Goal: Task Accomplishment & Management: Manage account settings

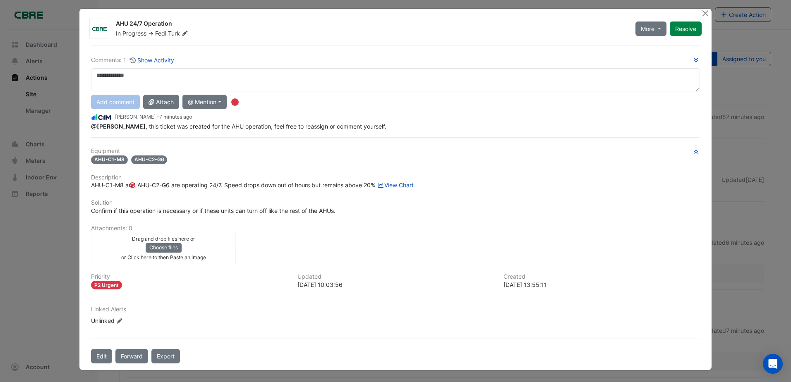
scroll to position [12, 0]
click at [97, 354] on button "Edit" at bounding box center [101, 356] width 21 height 14
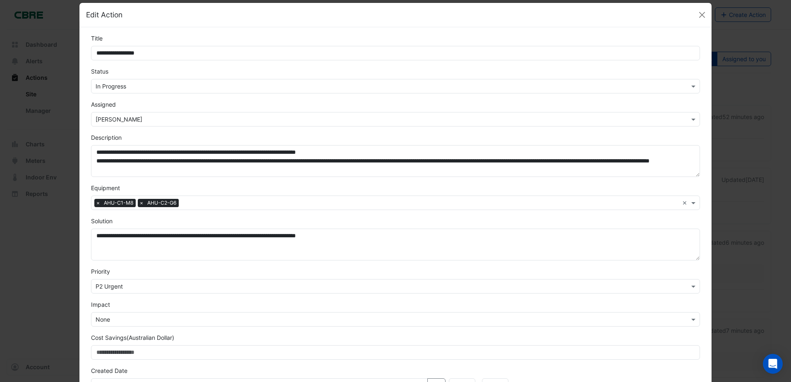
scroll to position [0, 0]
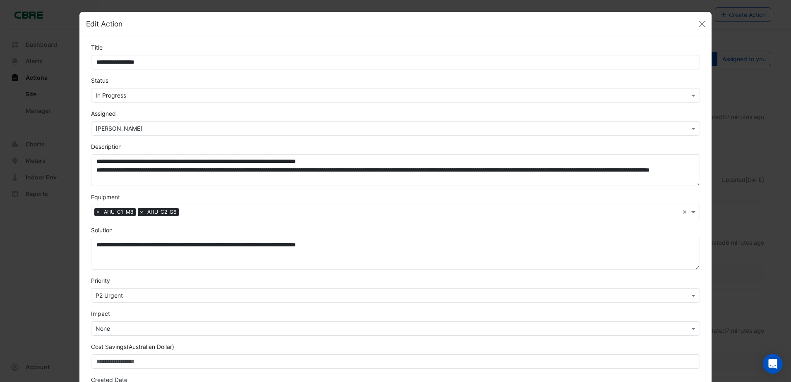
click at [662, 129] on input "text" at bounding box center [387, 129] width 583 height 9
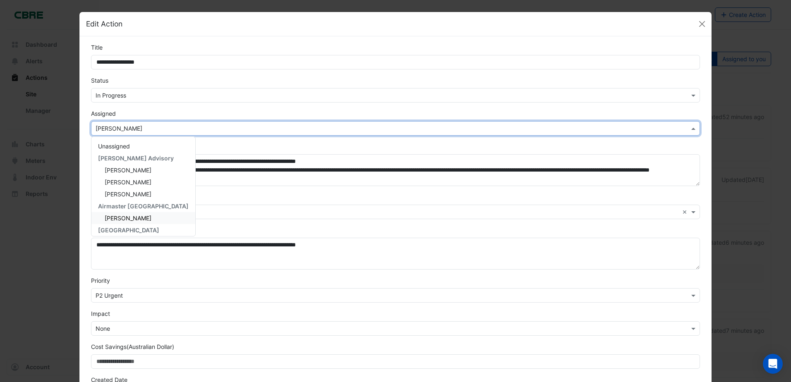
click at [121, 216] on span "[PERSON_NAME]" at bounding box center [128, 218] width 47 height 7
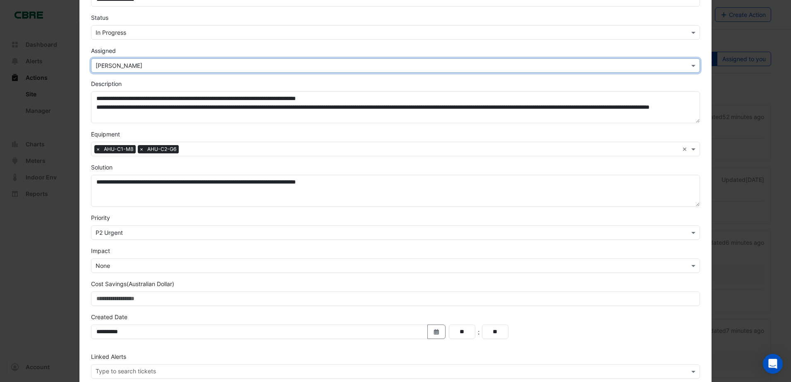
scroll to position [106, 0]
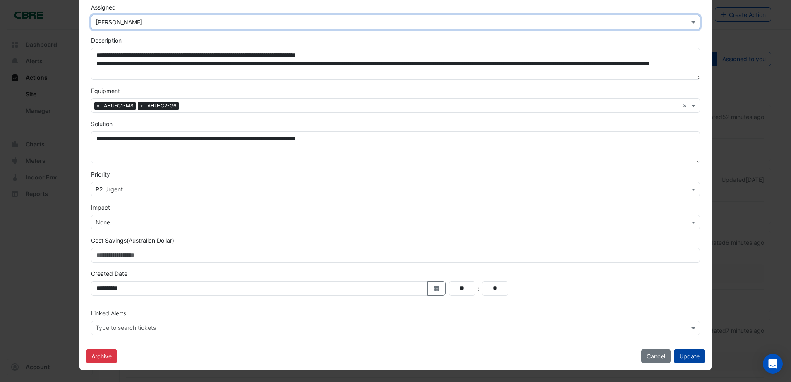
click at [685, 354] on button "Update" at bounding box center [689, 356] width 31 height 14
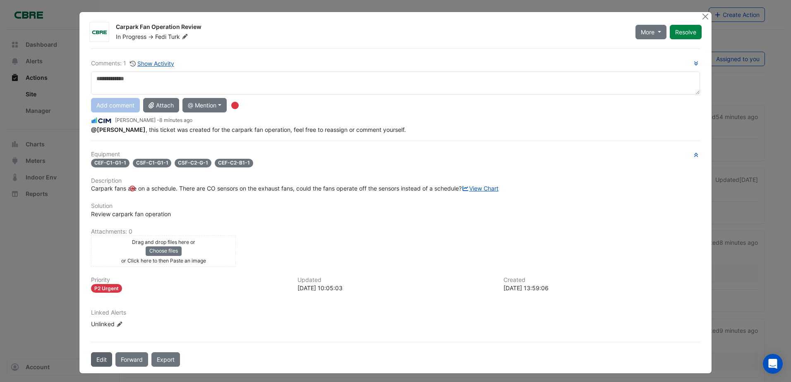
click at [102, 367] on button "Edit" at bounding box center [101, 359] width 21 height 14
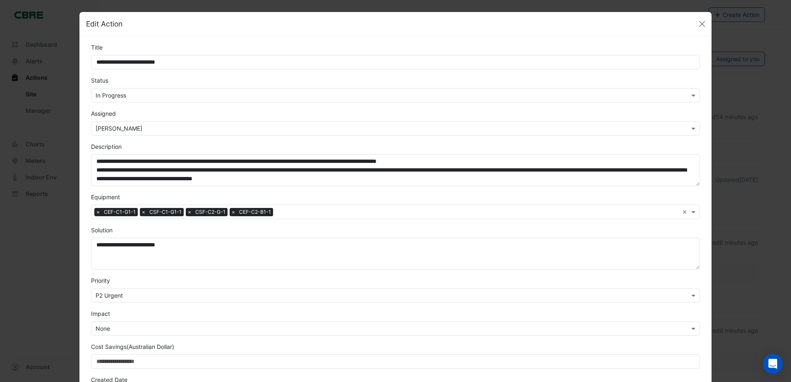
click at [644, 95] on input "text" at bounding box center [387, 95] width 583 height 9
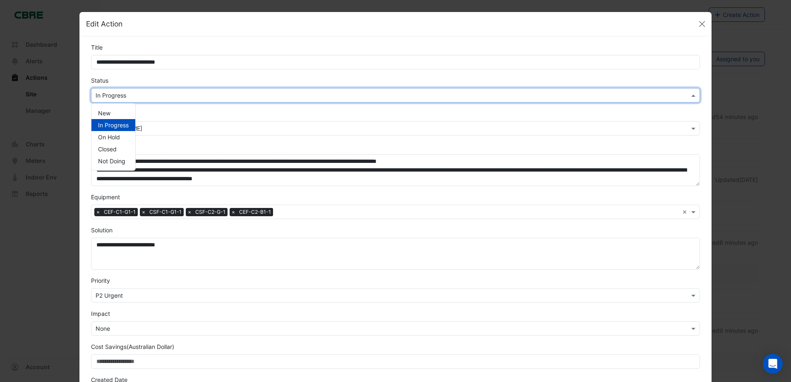
click at [532, 96] on input "text" at bounding box center [387, 95] width 583 height 9
click at [120, 125] on span "In Progress" at bounding box center [113, 125] width 31 height 7
click at [166, 132] on input "text" at bounding box center [387, 129] width 583 height 9
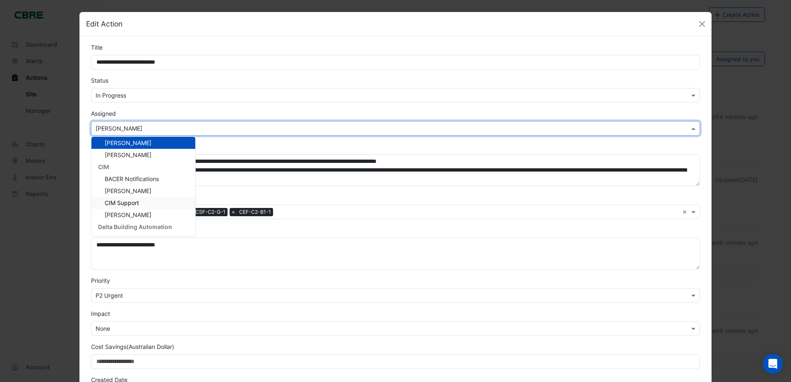
scroll to position [111, 0]
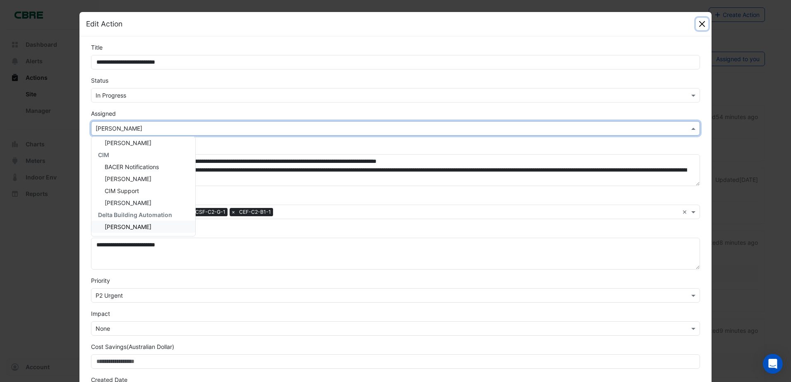
click at [698, 25] on button "Close" at bounding box center [702, 24] width 12 height 12
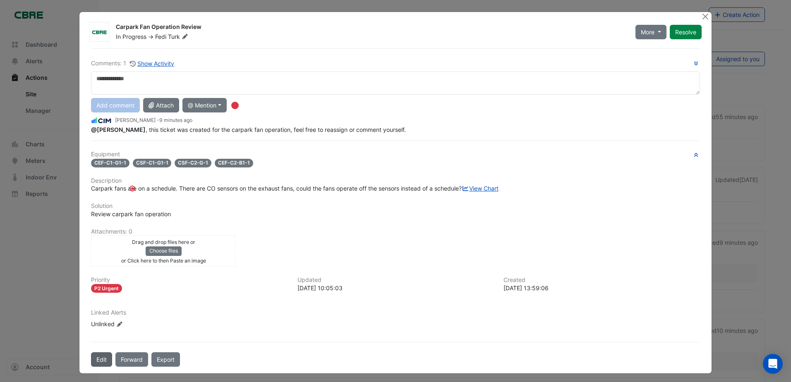
click at [97, 367] on button "Edit" at bounding box center [101, 359] width 21 height 14
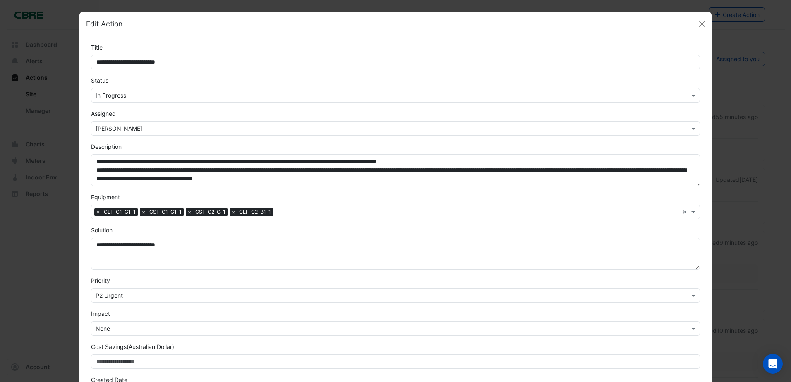
click at [619, 127] on input "text" at bounding box center [387, 129] width 583 height 9
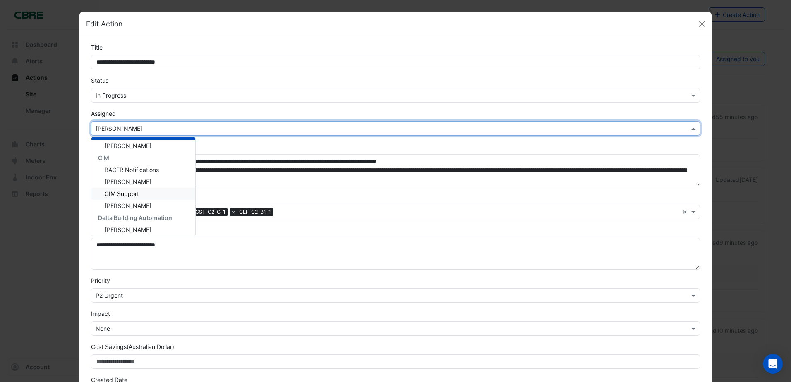
scroll to position [111, 0]
click at [132, 226] on span "[PERSON_NAME]" at bounding box center [128, 226] width 47 height 7
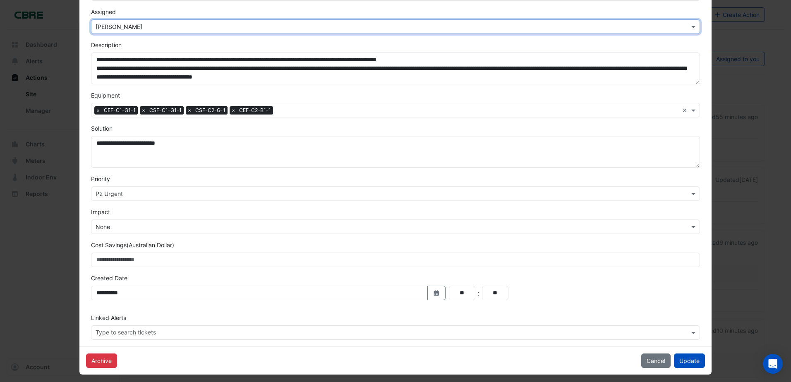
scroll to position [106, 0]
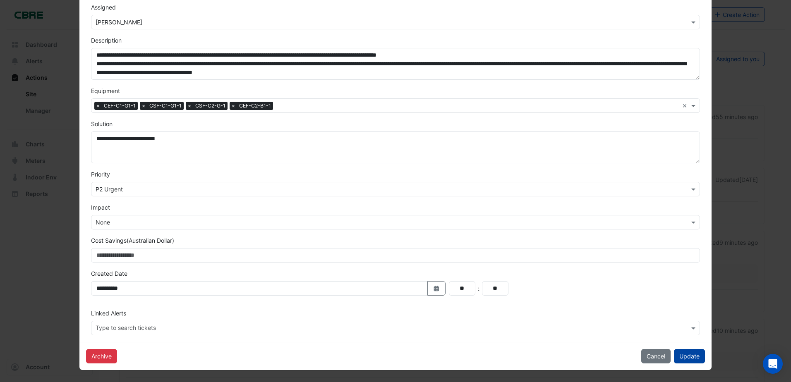
click at [688, 356] on button "Update" at bounding box center [689, 356] width 31 height 14
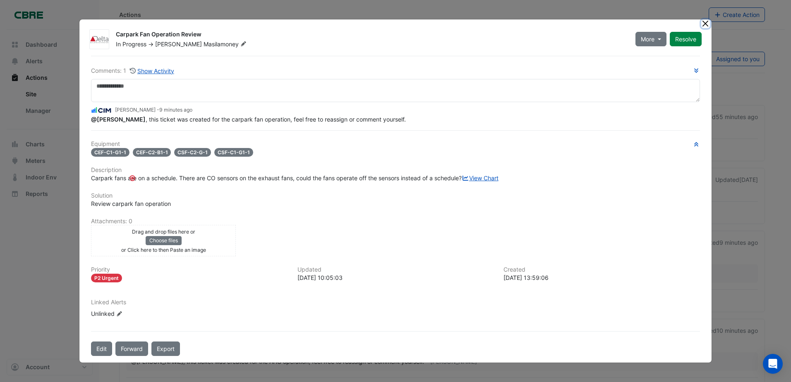
click at [705, 19] on button "Close" at bounding box center [705, 23] width 9 height 9
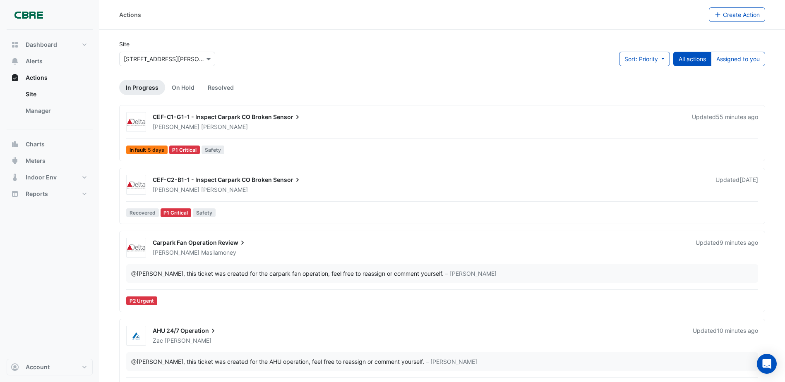
click at [219, 117] on span "CEF-C1-G1-1 - Inspect Carpark CO Broken" at bounding box center [212, 116] width 119 height 7
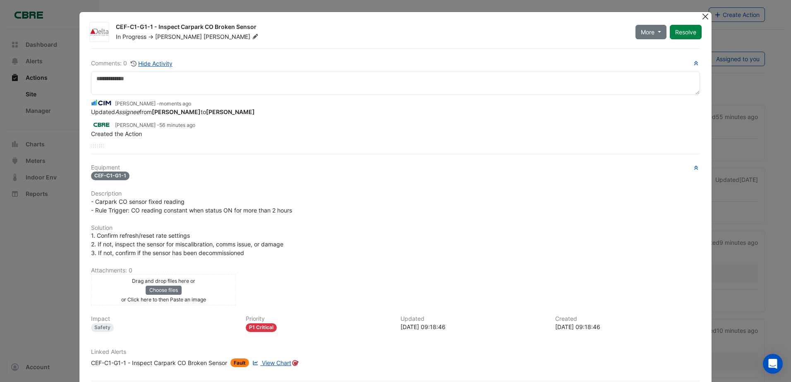
click at [701, 17] on button "Close" at bounding box center [705, 16] width 9 height 9
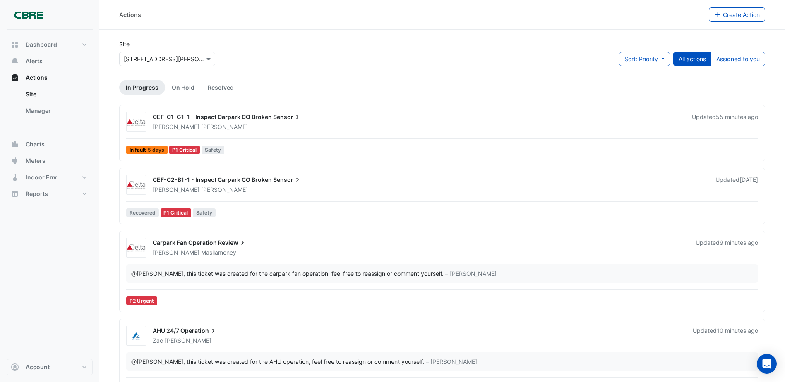
click at [197, 180] on span "CEF-C2-B1-1 - Inspect Carpark CO Broken" at bounding box center [212, 179] width 119 height 7
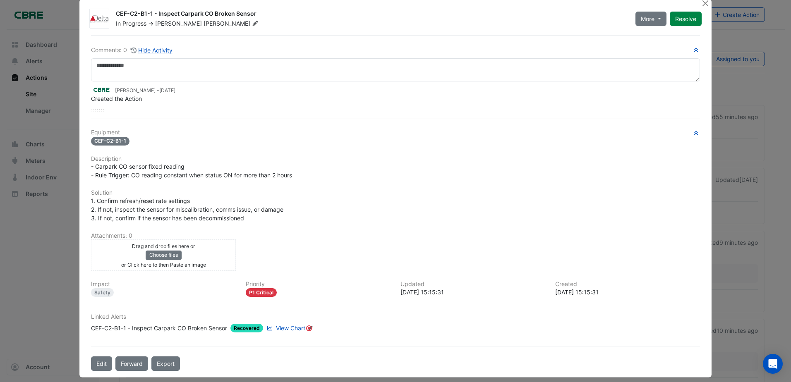
scroll to position [21, 0]
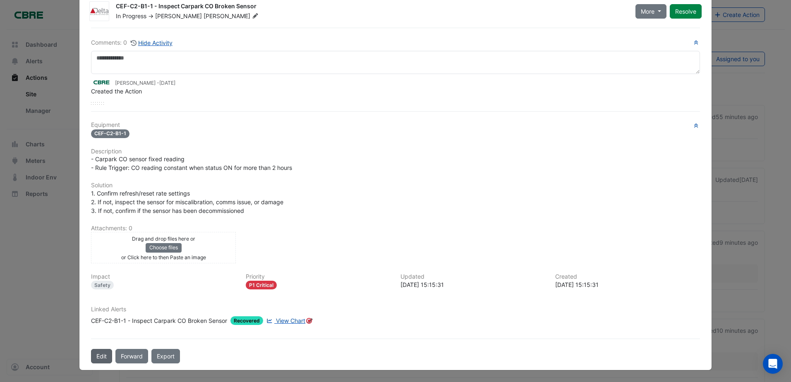
click at [96, 357] on button "Edit" at bounding box center [101, 356] width 21 height 14
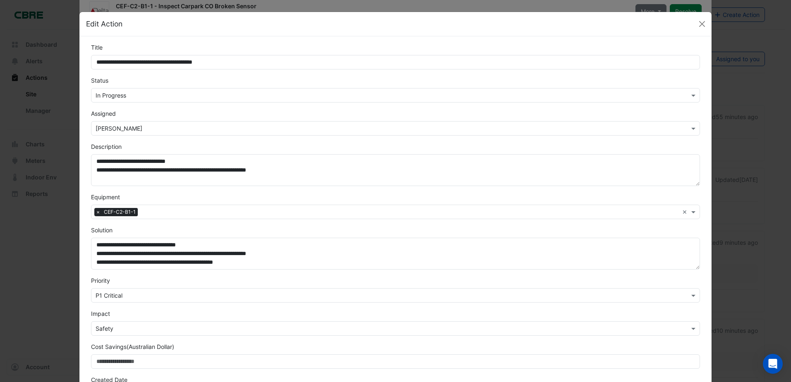
click at [297, 131] on input "text" at bounding box center [387, 129] width 583 height 9
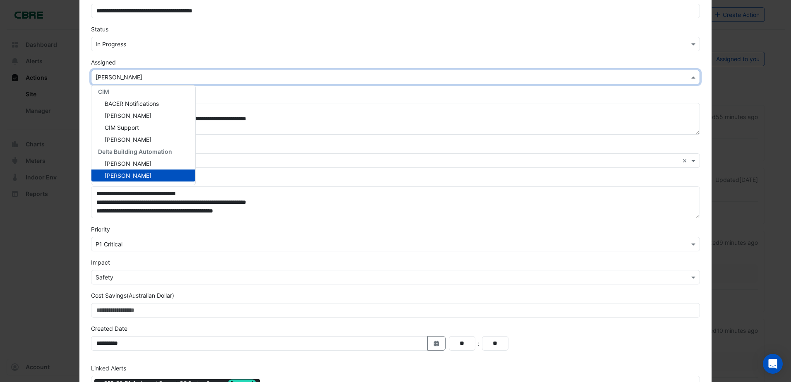
scroll to position [106, 0]
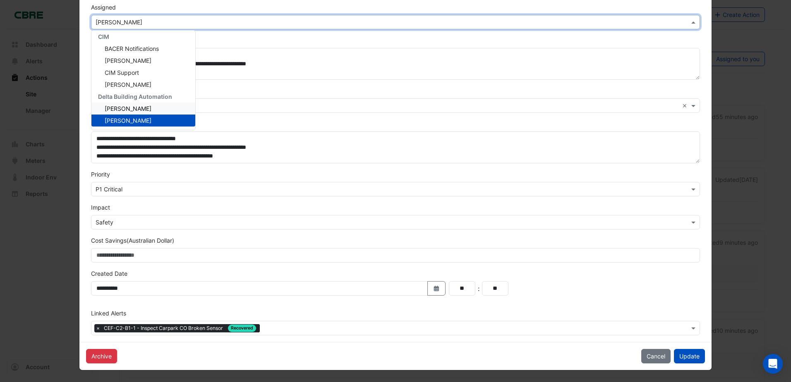
click at [144, 106] on span "[PERSON_NAME]" at bounding box center [128, 108] width 47 height 7
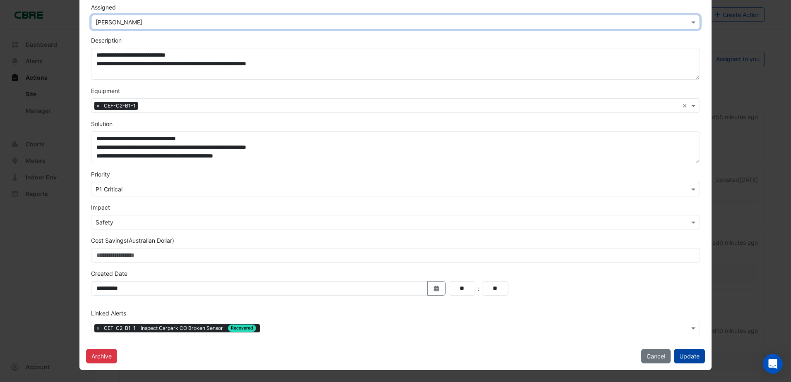
click at [683, 358] on button "Update" at bounding box center [689, 356] width 31 height 14
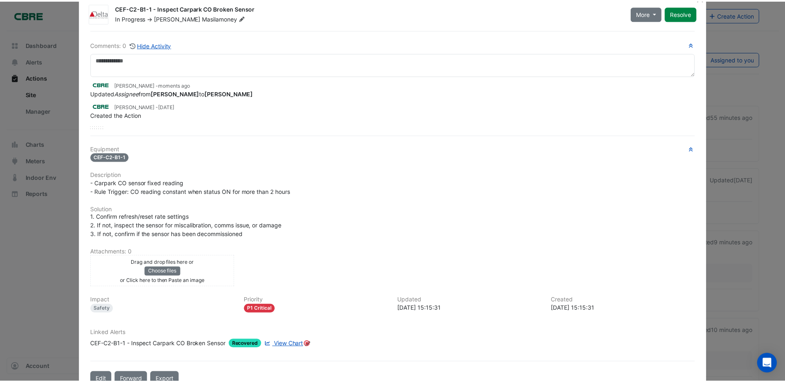
scroll to position [0, 0]
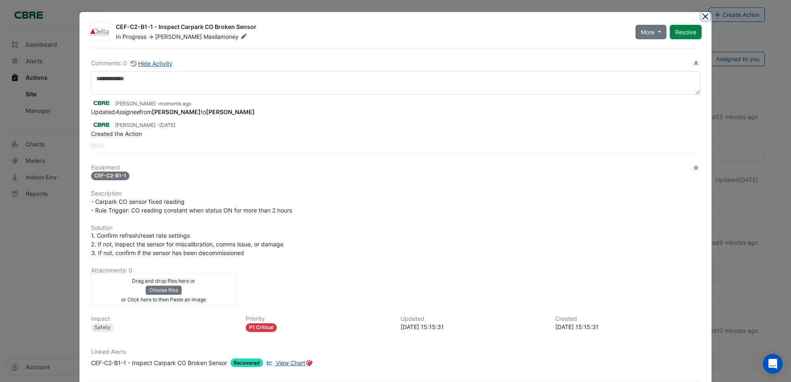
drag, startPoint x: 705, startPoint y: 14, endPoint x: 669, endPoint y: 33, distance: 40.5
click at [705, 15] on button "Close" at bounding box center [705, 16] width 9 height 9
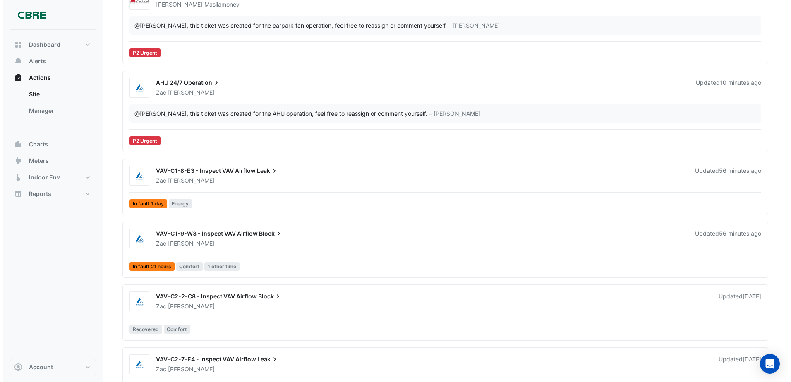
scroll to position [339, 0]
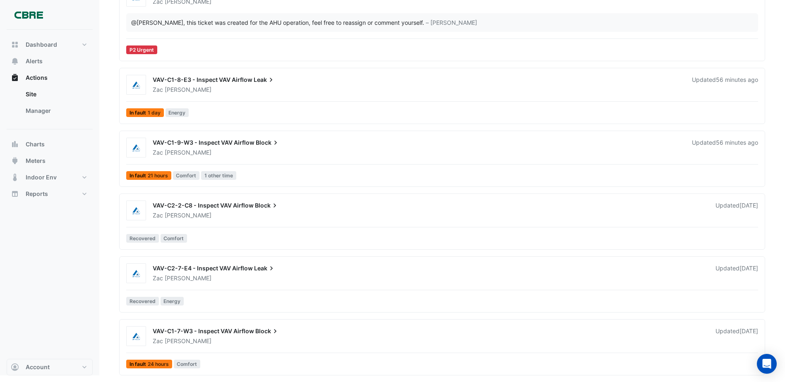
click at [203, 333] on span "VAV-C1-7-W3 - Inspect VAV Airflow" at bounding box center [203, 331] width 101 height 7
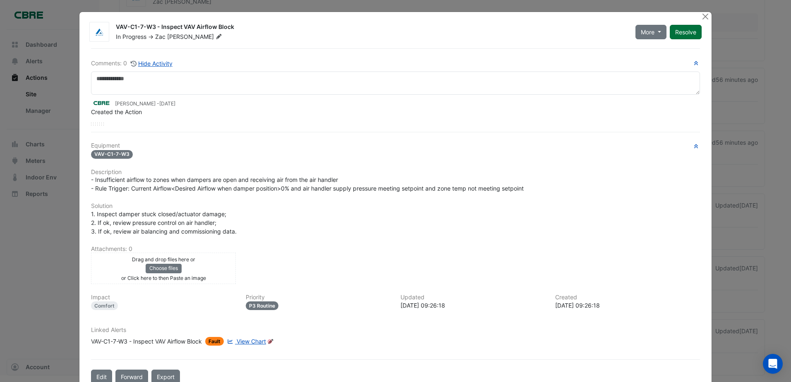
click at [682, 37] on button "Resolve" at bounding box center [686, 32] width 32 height 14
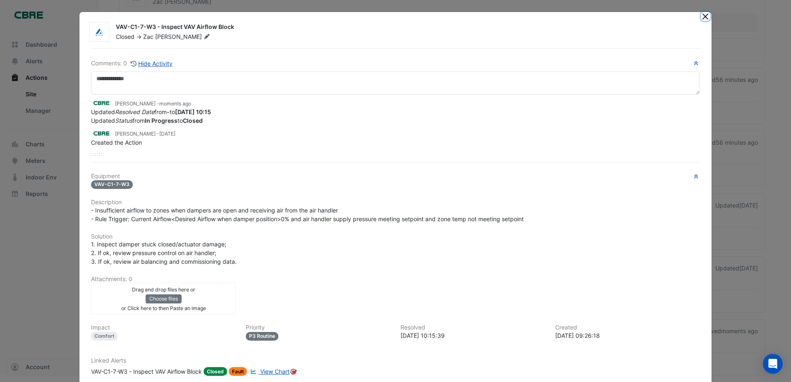
click at [702, 18] on button "Close" at bounding box center [705, 16] width 9 height 9
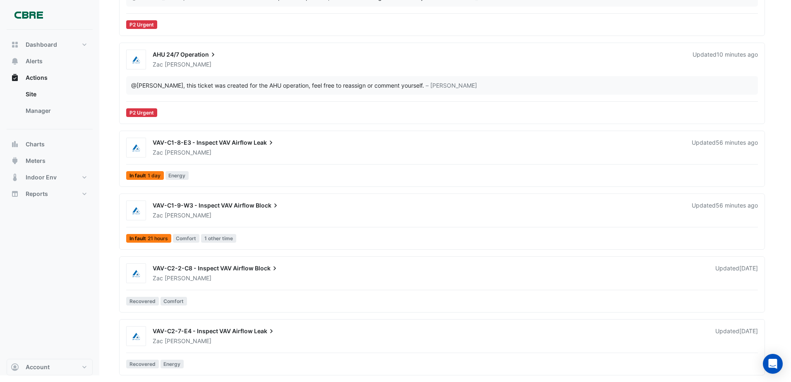
scroll to position [276, 0]
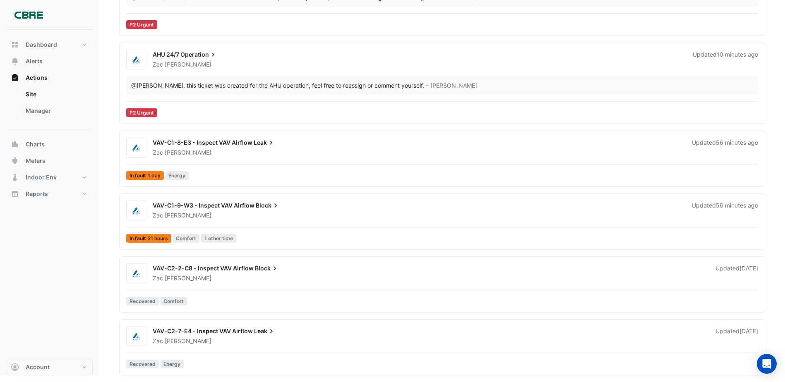
click at [211, 328] on span "VAV-C2-7-E4 - Inspect VAV Airflow" at bounding box center [203, 331] width 100 height 7
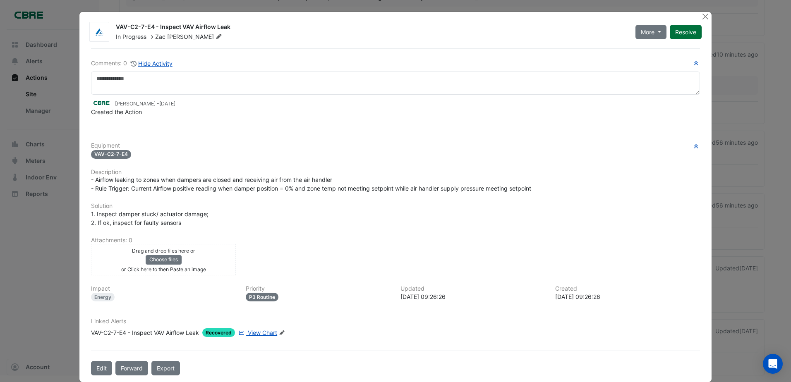
click at [675, 29] on button "Resolve" at bounding box center [686, 32] width 32 height 14
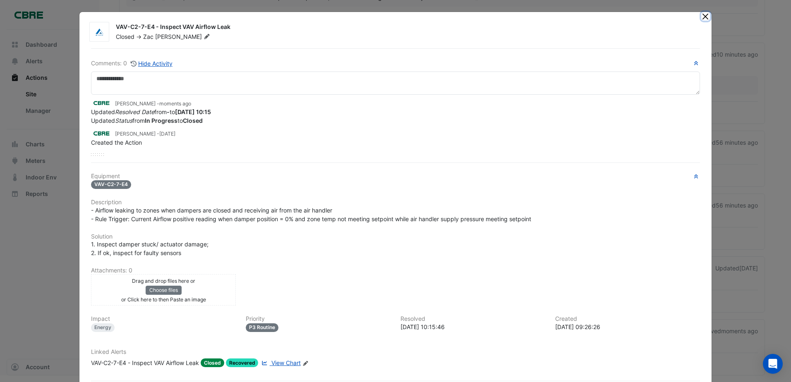
click at [705, 16] on button "Close" at bounding box center [705, 16] width 9 height 9
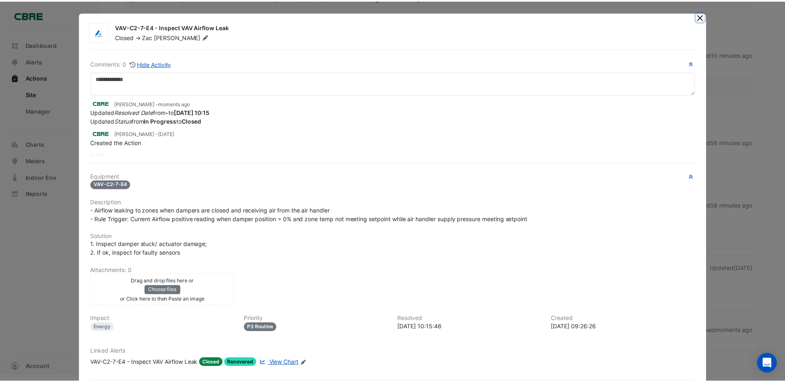
scroll to position [213, 0]
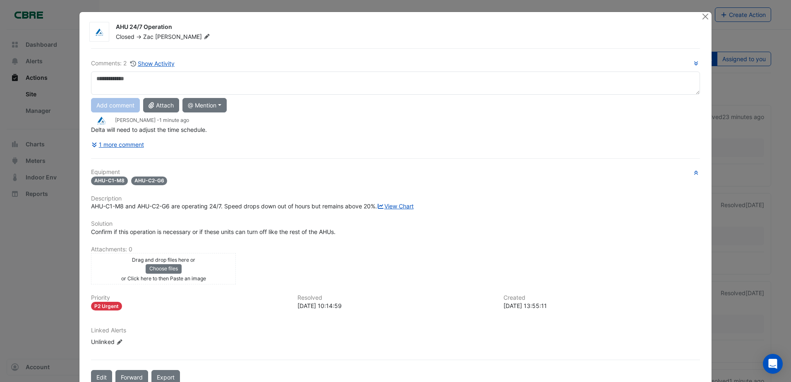
scroll to position [30, 0]
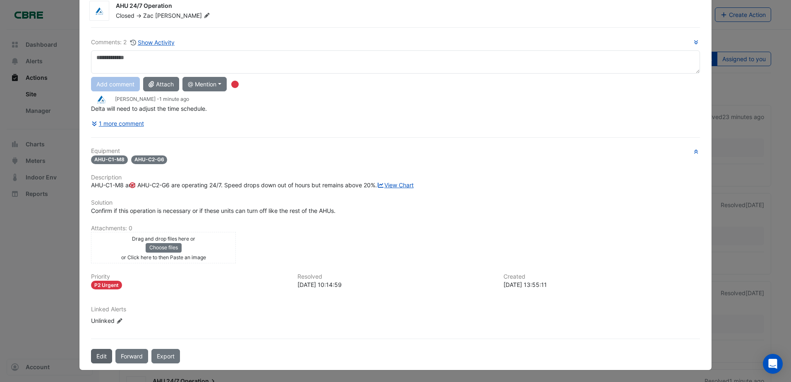
click at [94, 360] on button "Edit" at bounding box center [101, 356] width 21 height 14
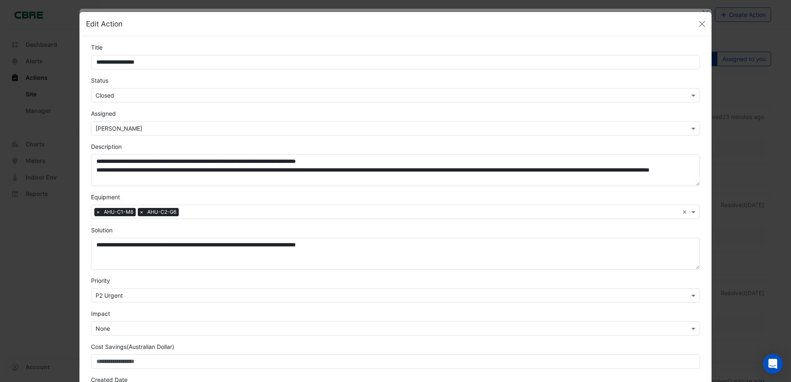
click at [614, 129] on input "text" at bounding box center [387, 129] width 583 height 9
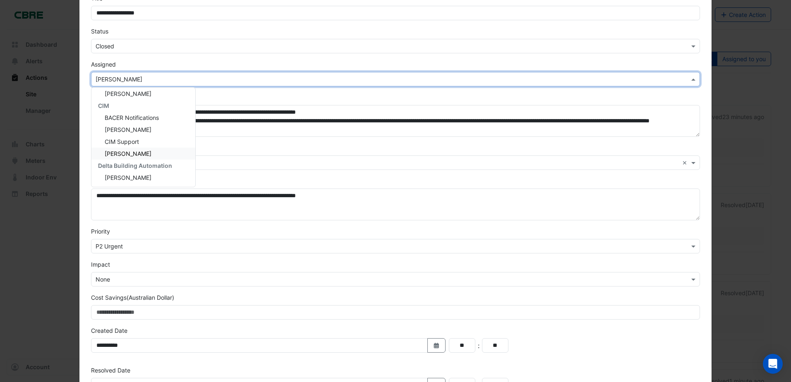
scroll to position [124, 0]
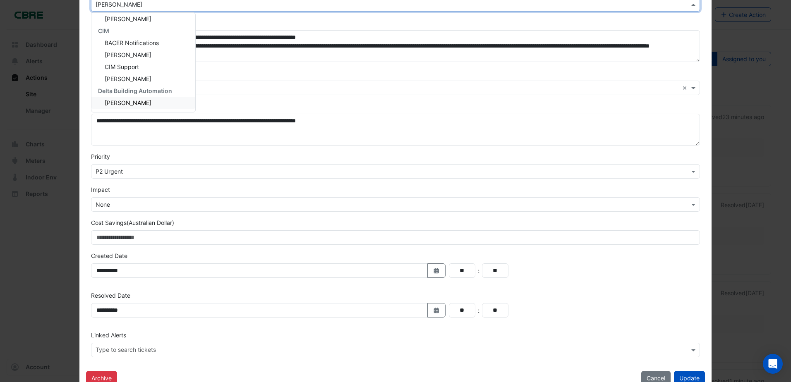
click at [129, 101] on span "[PERSON_NAME]" at bounding box center [128, 102] width 47 height 7
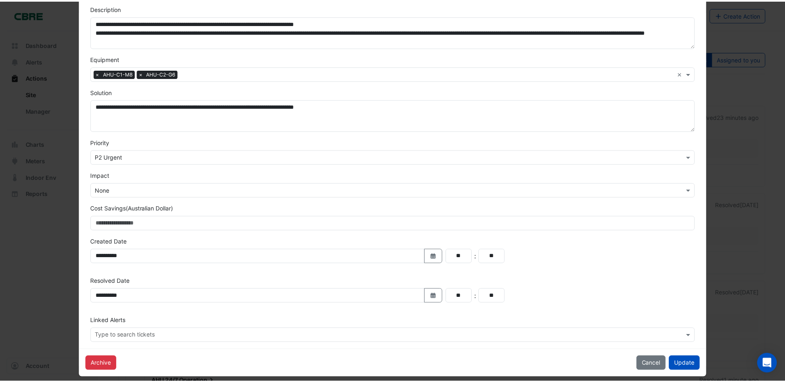
scroll to position [146, 0]
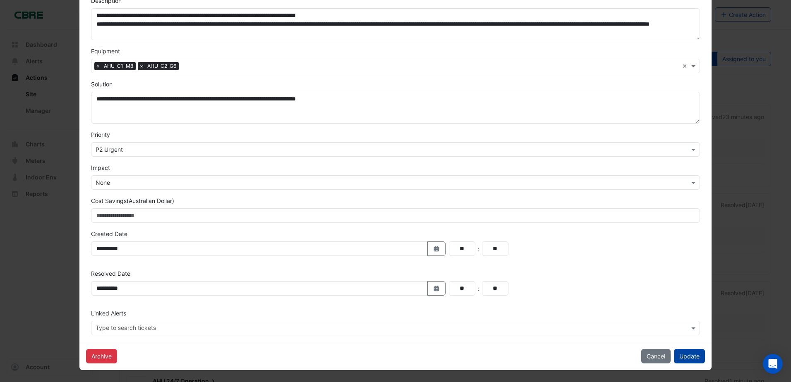
click at [694, 358] on button "Update" at bounding box center [689, 356] width 31 height 14
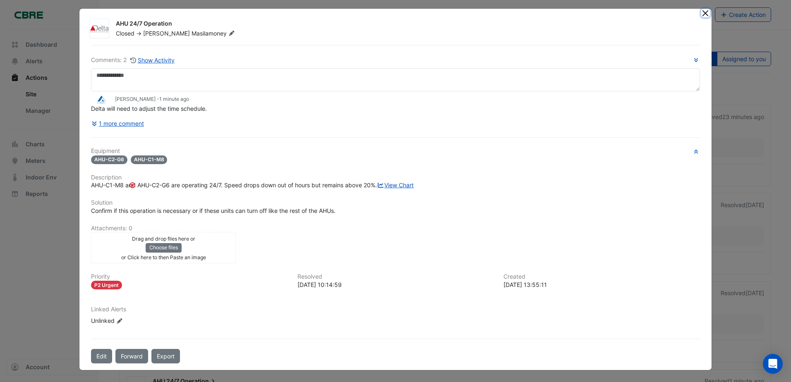
drag, startPoint x: 706, startPoint y: 5, endPoint x: 699, endPoint y: 11, distance: 9.1
click at [706, 9] on button "Close" at bounding box center [705, 13] width 9 height 9
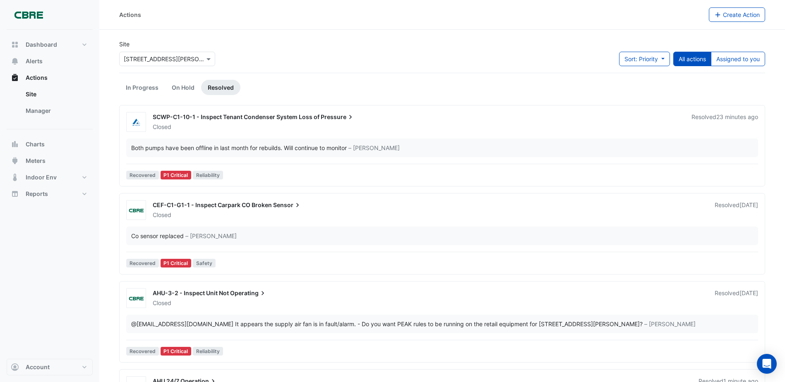
click at [198, 205] on span "CEF-C1-G1-1 - Inspect Carpark CO Broken" at bounding box center [212, 204] width 119 height 7
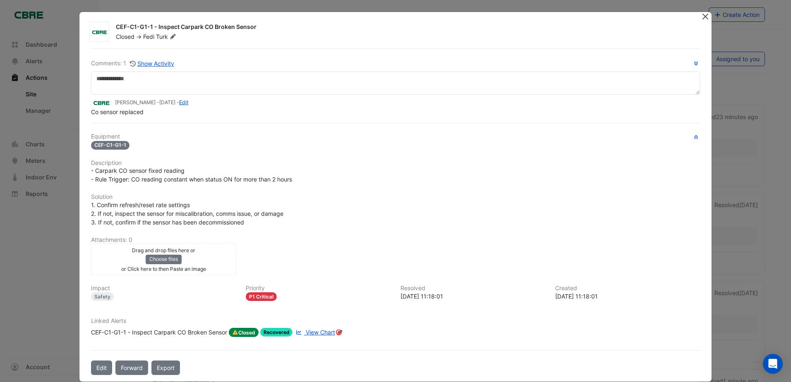
click at [702, 16] on button "Close" at bounding box center [705, 16] width 9 height 9
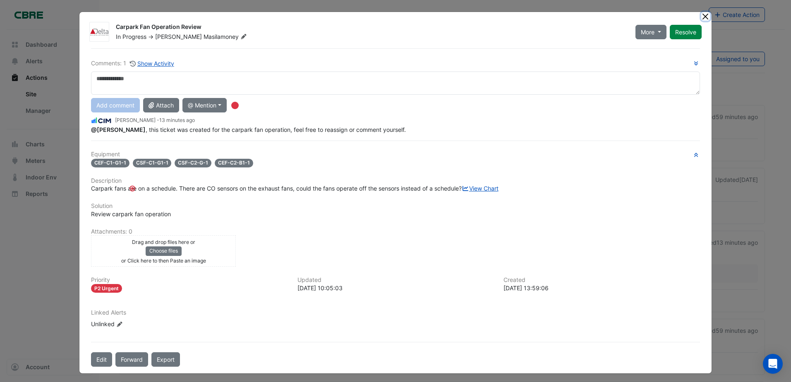
click at [707, 16] on button "Close" at bounding box center [705, 16] width 9 height 9
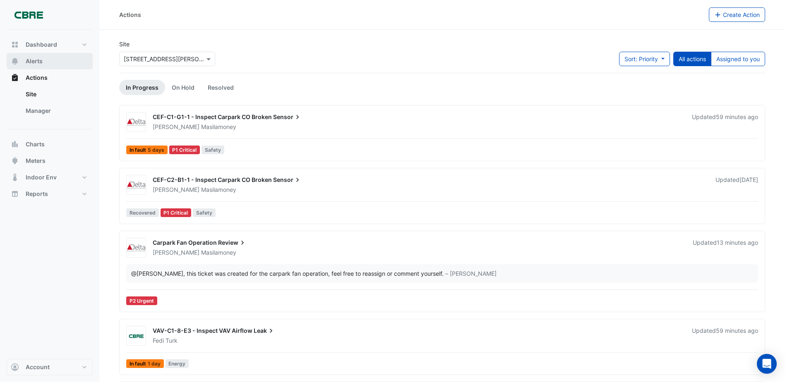
click at [34, 62] on span "Alerts" at bounding box center [34, 61] width 17 height 8
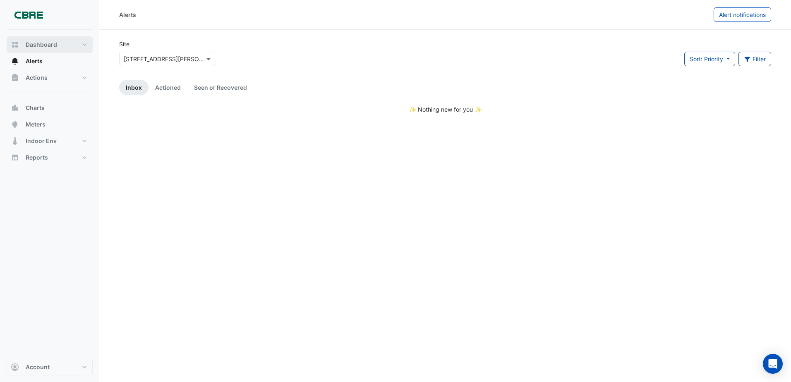
click at [43, 47] on span "Dashboard" at bounding box center [41, 45] width 31 height 8
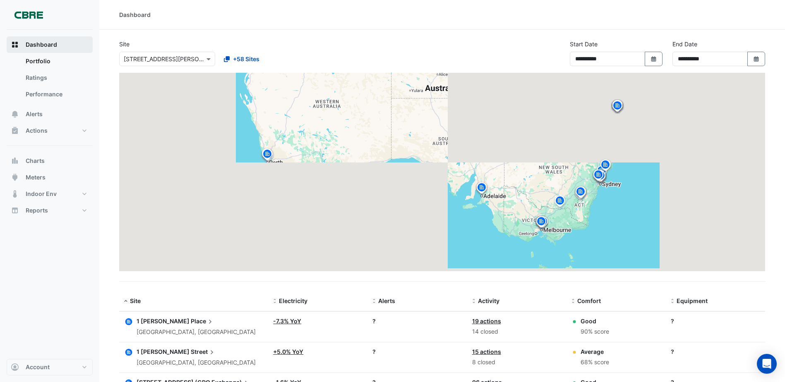
click at [36, 49] on button "Dashboard" at bounding box center [50, 44] width 86 height 17
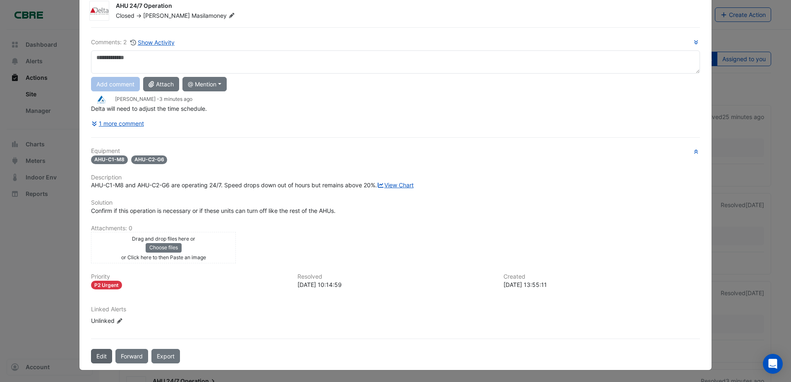
click at [94, 358] on button "Edit" at bounding box center [101, 356] width 21 height 14
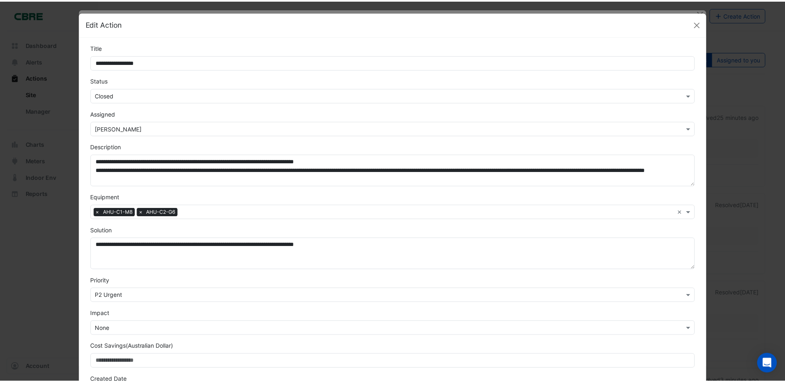
scroll to position [12, 0]
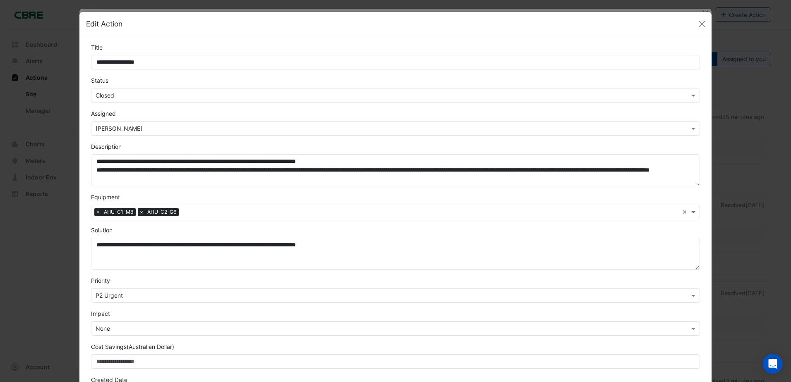
drag, startPoint x: 699, startPoint y: 13, endPoint x: 699, endPoint y: 20, distance: 7.0
click at [699, 13] on div "Edit Action" at bounding box center [395, 24] width 632 height 24
click at [698, 23] on button "Close" at bounding box center [702, 24] width 12 height 12
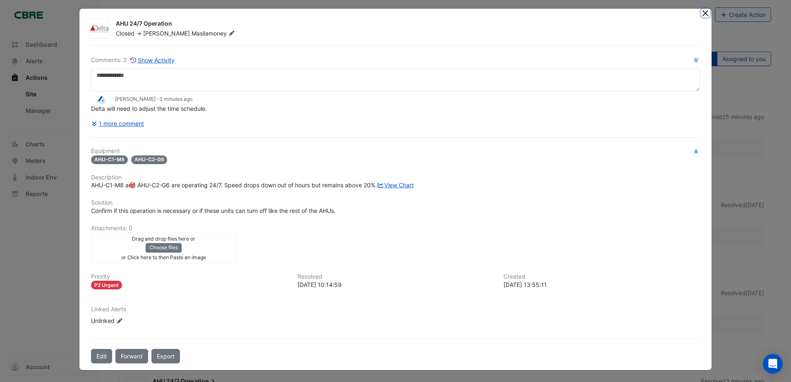
click at [704, 9] on button "Close" at bounding box center [705, 13] width 9 height 9
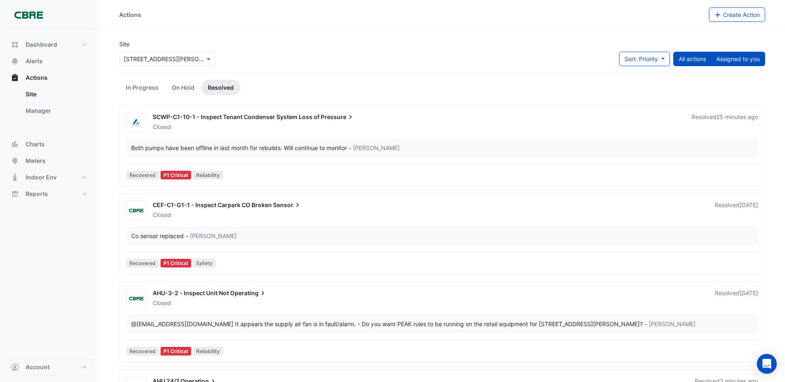
drag, startPoint x: 733, startPoint y: 61, endPoint x: 728, endPoint y: 61, distance: 4.6
click at [733, 61] on button "Assigned to you" at bounding box center [738, 59] width 54 height 14
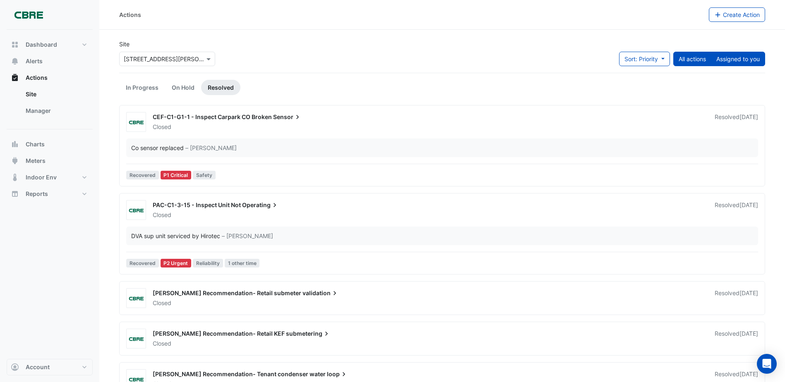
click at [688, 57] on button "All actions" at bounding box center [692, 59] width 38 height 14
